Goal: Obtain resource: Obtain resource

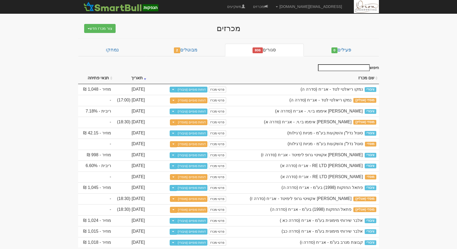
click at [191, 87] on link "דוחות סופיים (ציבורי)" at bounding box center [191, 90] width 31 height 6
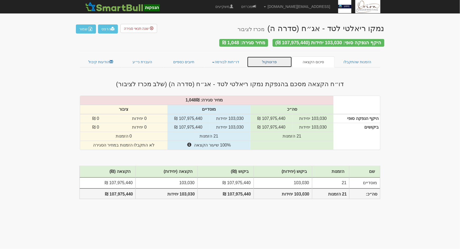
click at [275, 60] on link "פרוטוקול" at bounding box center [269, 61] width 45 height 11
